Goal: Task Accomplishment & Management: Use online tool/utility

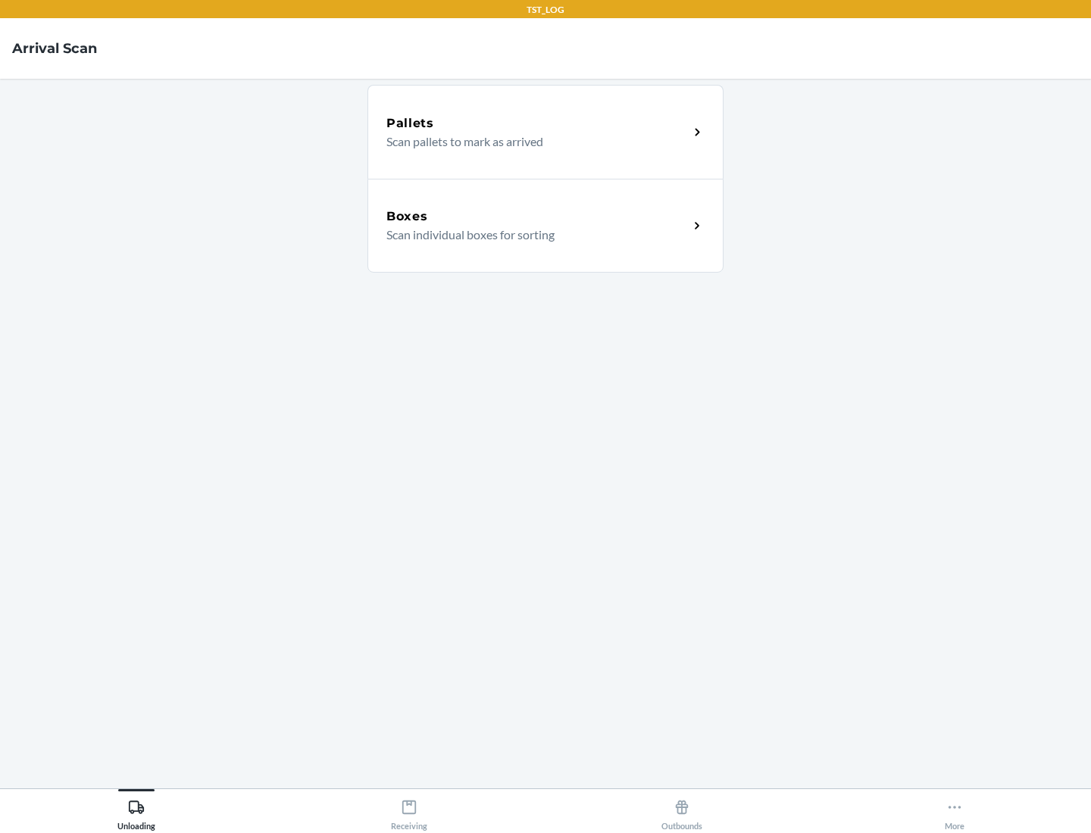
click at [537, 217] on div "Boxes" at bounding box center [537, 217] width 302 height 18
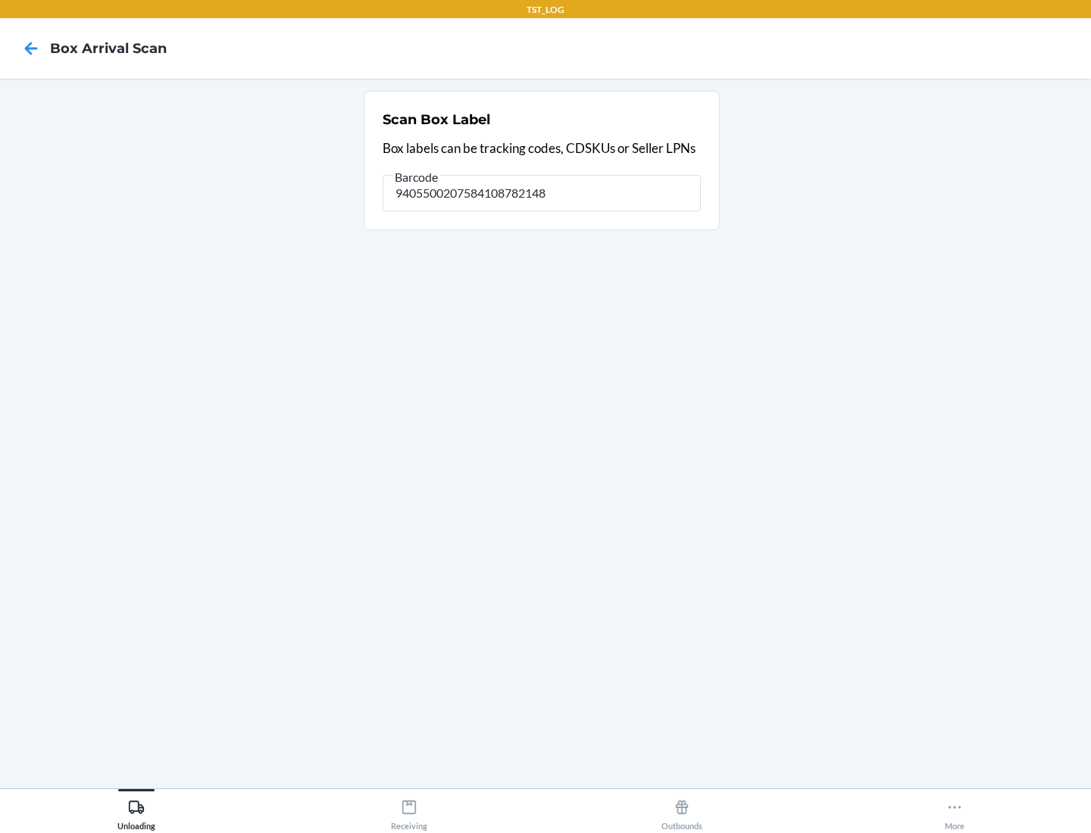
type input "9405500207584108782148"
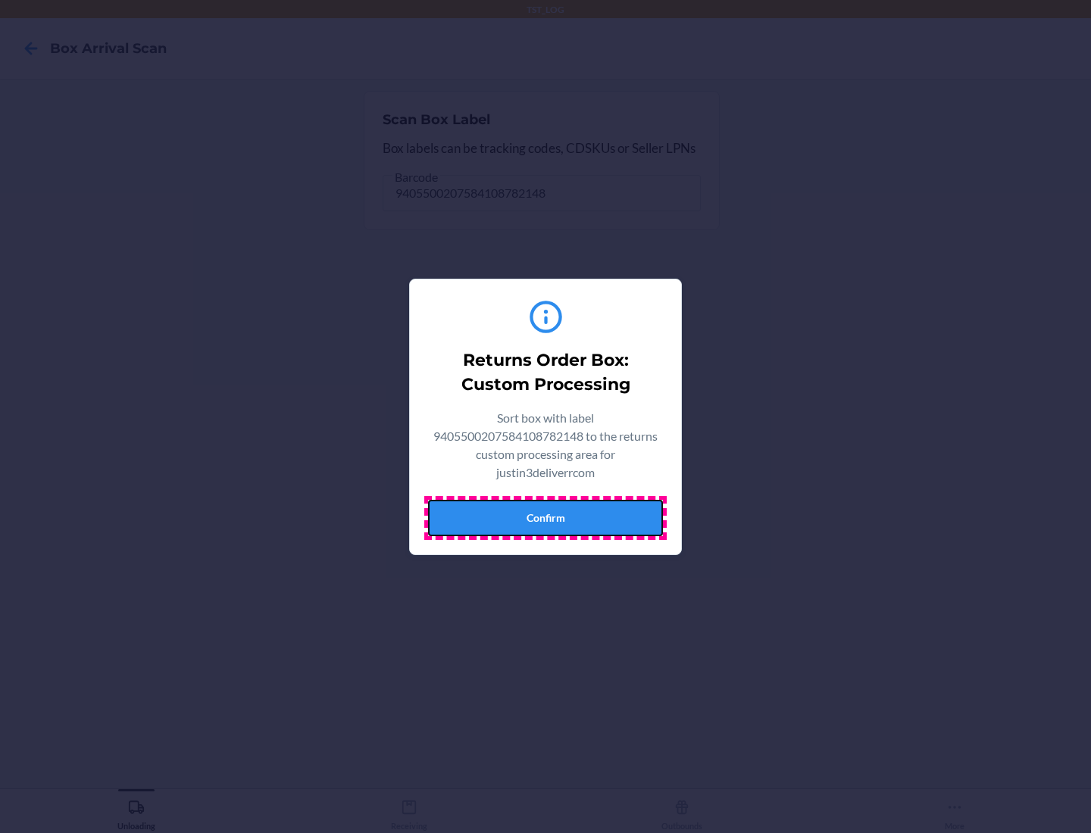
click at [546, 518] on button "Confirm" at bounding box center [545, 518] width 235 height 36
